Goal: Find specific page/section: Find specific page/section

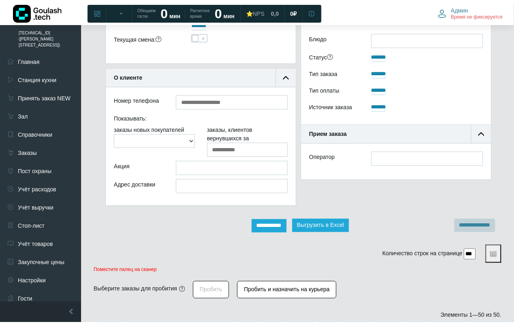
scroll to position [130, 0]
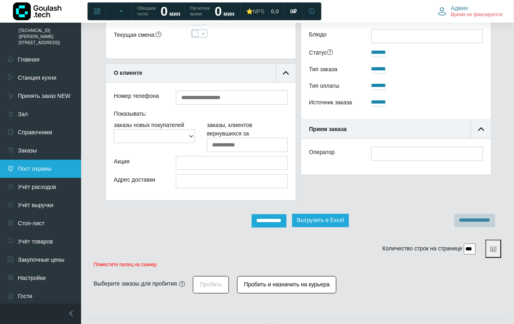
click at [47, 160] on link "Пост охраны" at bounding box center [40, 169] width 81 height 18
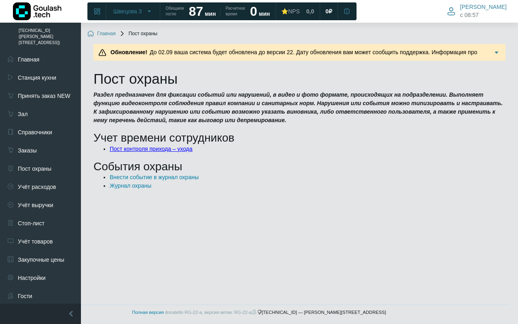
click at [126, 150] on link "Пост контроля прихода – ухода" at bounding box center [151, 149] width 83 height 6
